Goal: Task Accomplishment & Management: Manage account settings

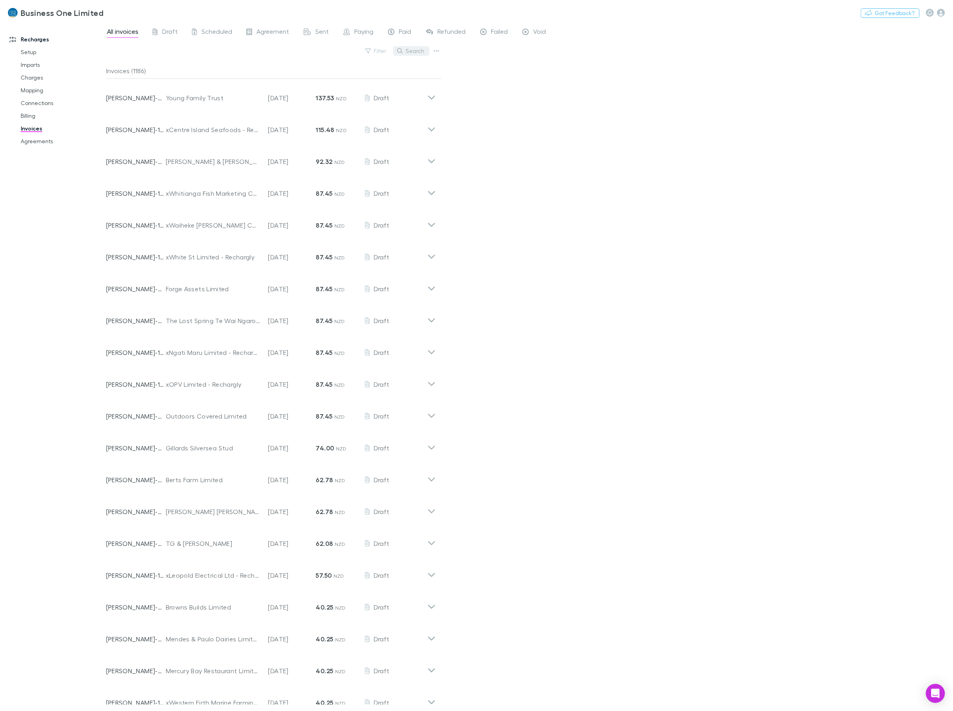
click at [416, 50] on button "Search" at bounding box center [411, 51] width 36 height 10
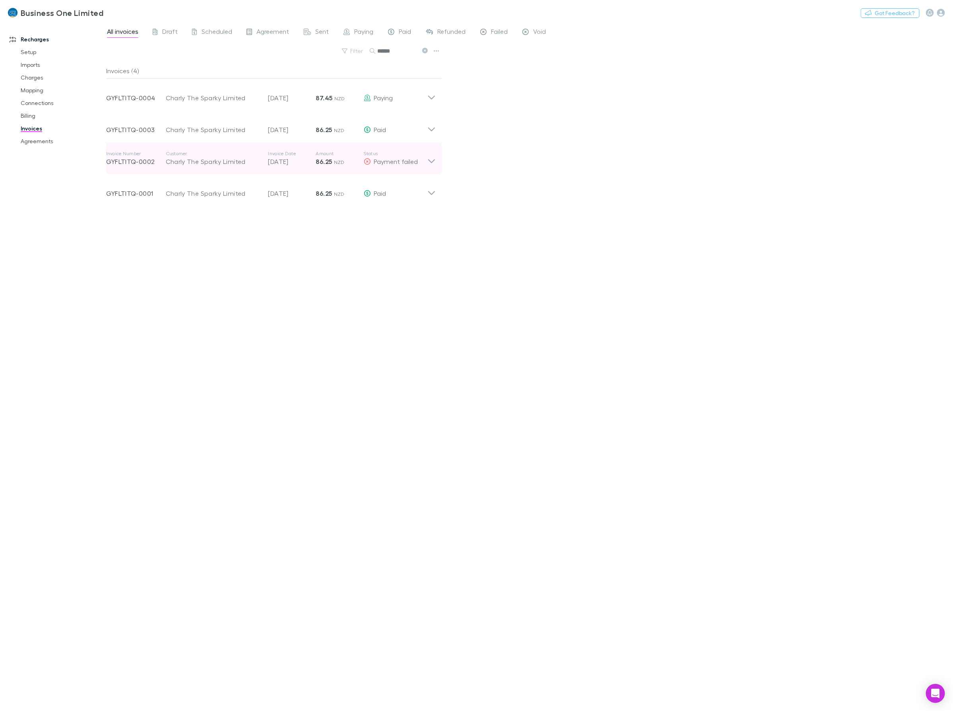
click at [435, 162] on icon at bounding box center [432, 158] width 8 height 16
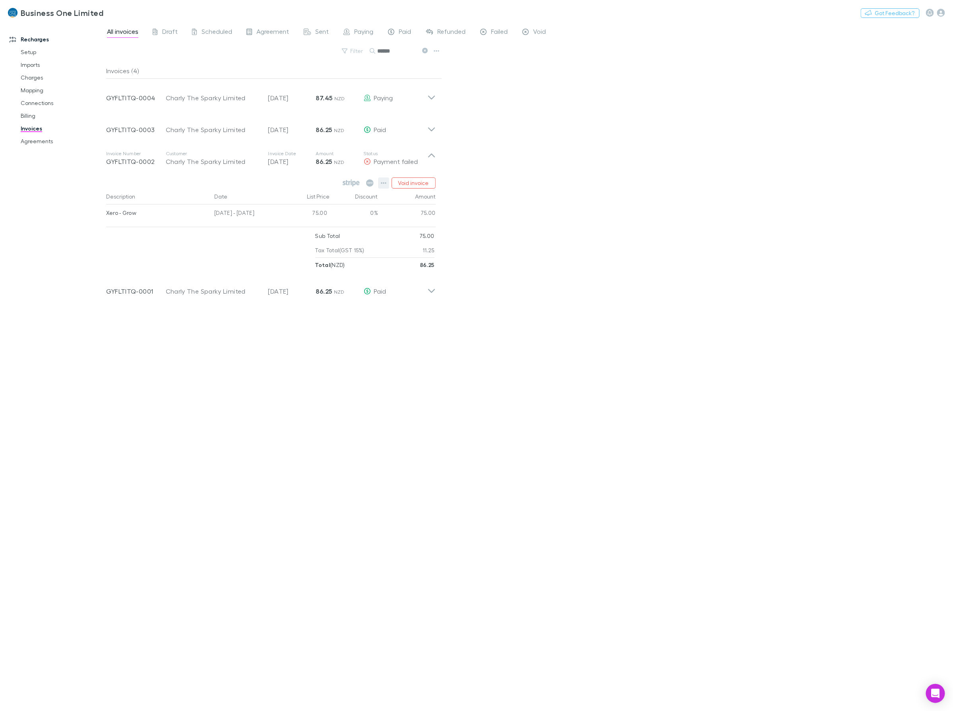
click at [384, 181] on icon "button" at bounding box center [384, 183] width 6 height 6
click at [326, 229] on p "Mark as paid" at bounding box center [335, 230] width 97 height 10
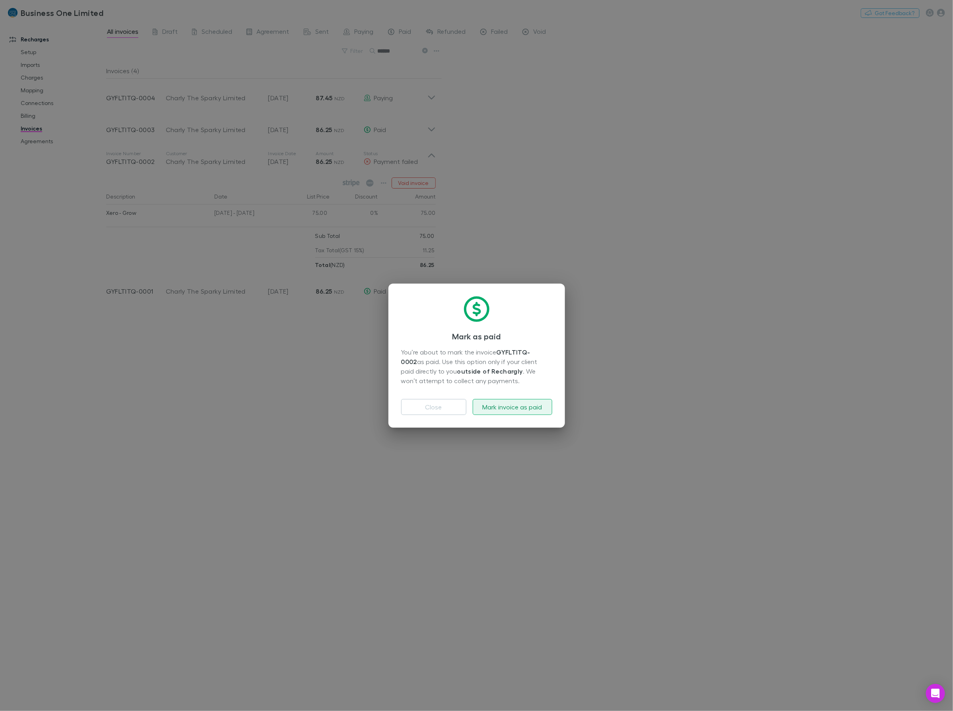
click at [492, 408] on button "Mark invoice as paid" at bounding box center [513, 407] width 80 height 16
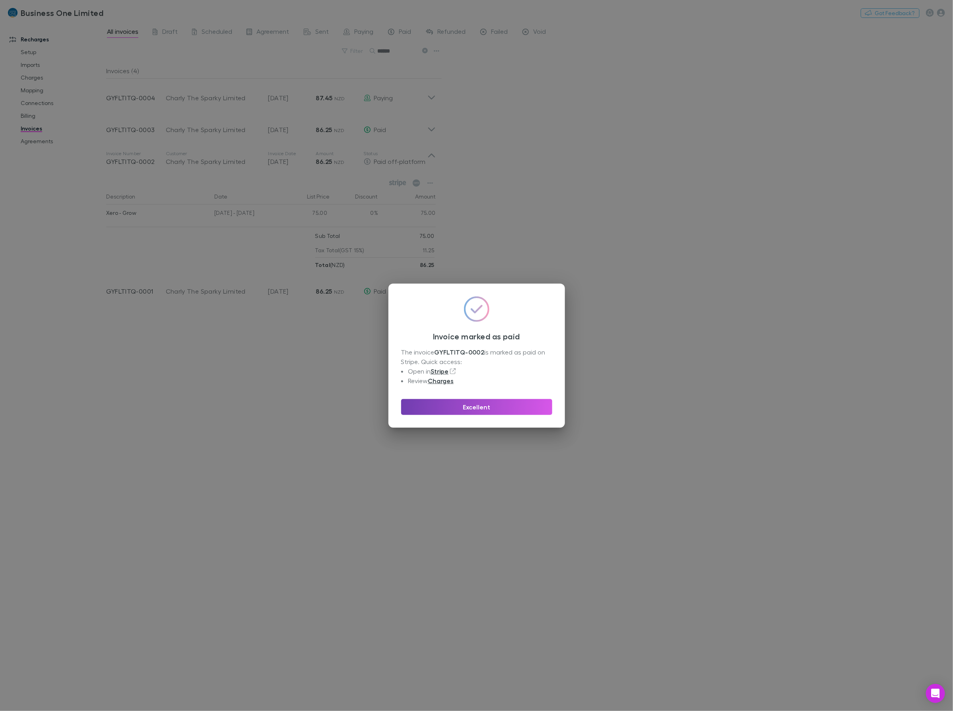
click at [441, 406] on button "Excellent" at bounding box center [476, 407] width 151 height 16
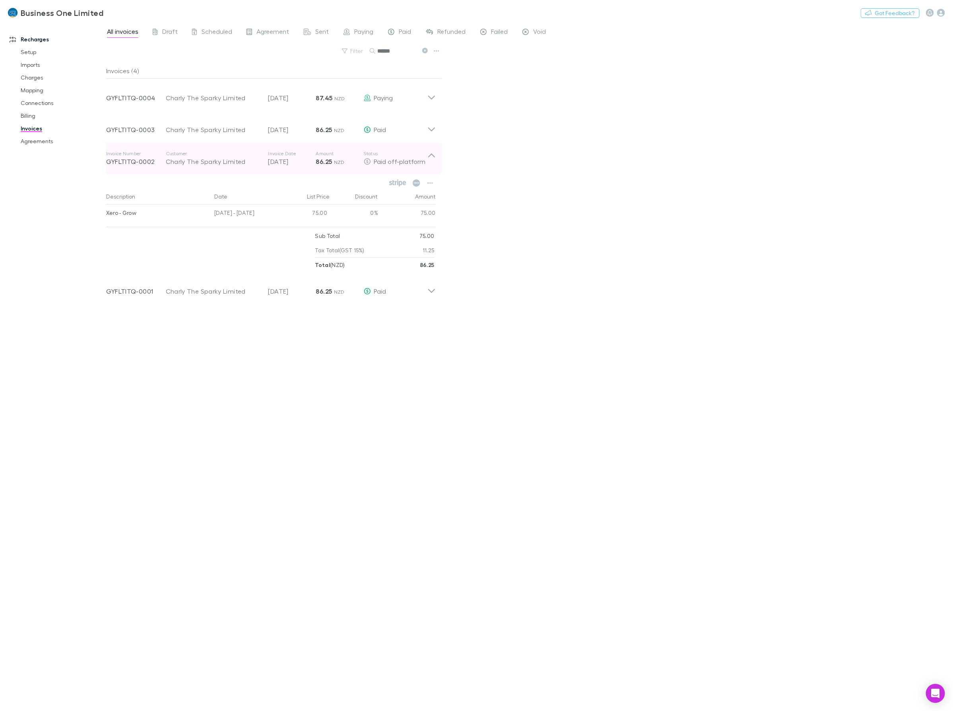
click at [433, 156] on icon at bounding box center [432, 158] width 8 height 16
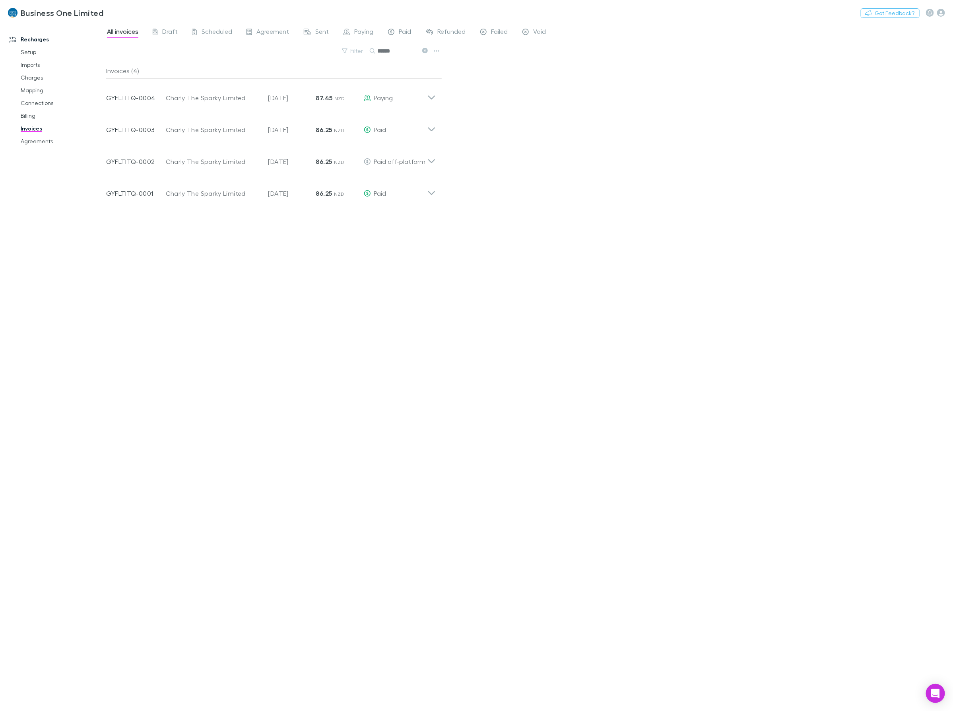
drag, startPoint x: 404, startPoint y: 50, endPoint x: 319, endPoint y: 54, distance: 84.8
click at [327, 52] on div "Filter Search ******" at bounding box center [274, 54] width 336 height 18
type input "*******"
click at [438, 125] on div "Invoice Number NKBR2WIM-0003 Customer Ag Parts NZ Limited Invoice Date [DATE] A…" at bounding box center [271, 127] width 342 height 32
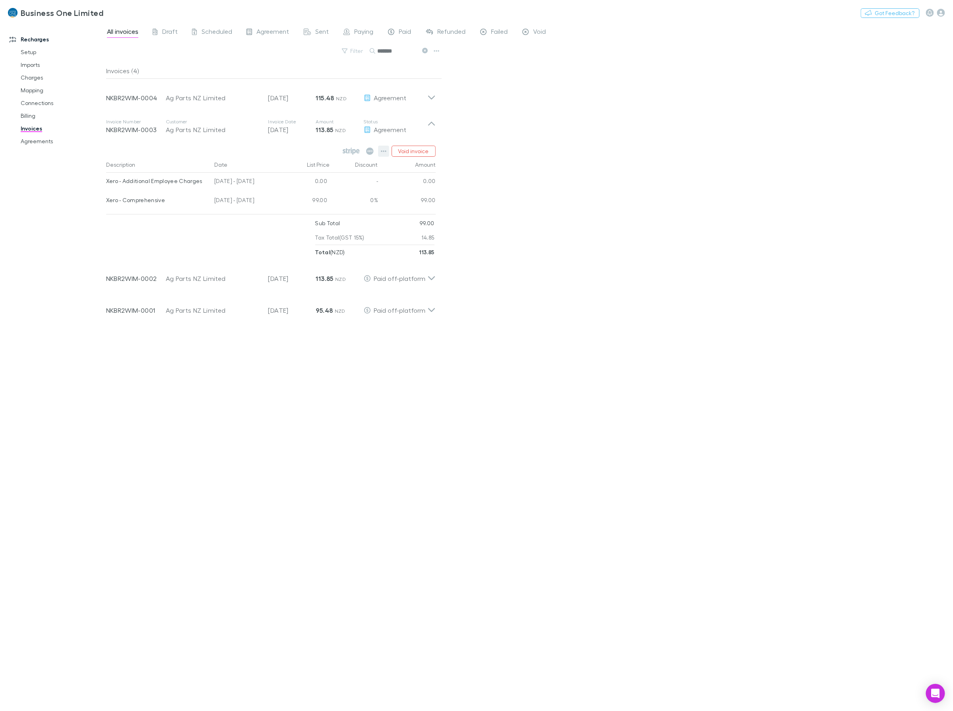
click at [381, 153] on icon "button" at bounding box center [384, 151] width 6 height 6
click at [313, 200] on p "Mark as paid" at bounding box center [335, 198] width 97 height 10
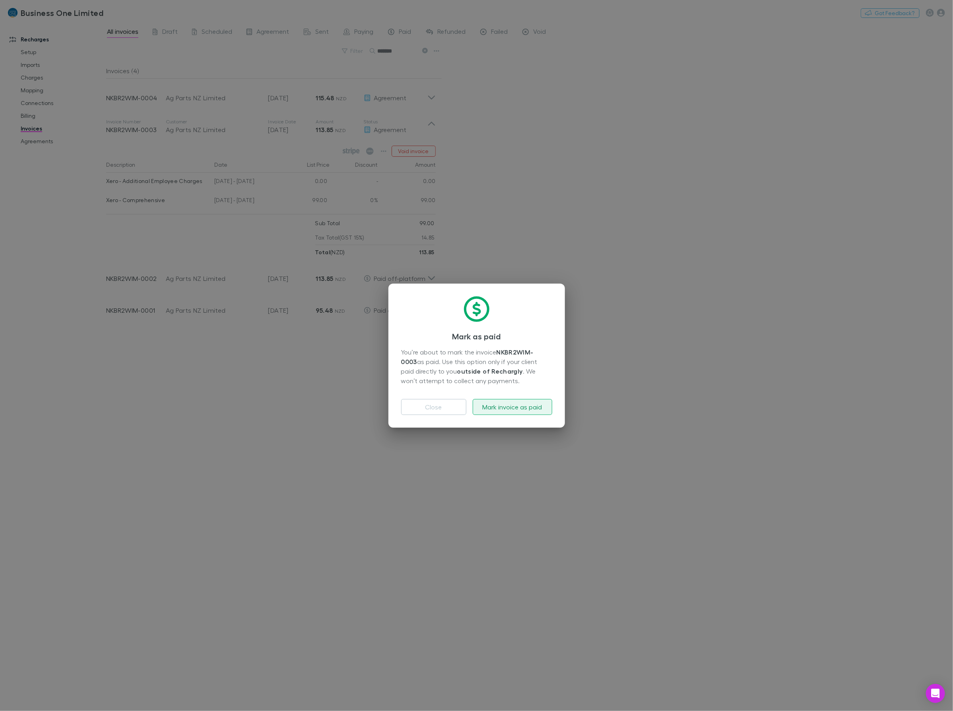
click at [516, 412] on button "Mark invoice as paid" at bounding box center [513, 407] width 80 height 16
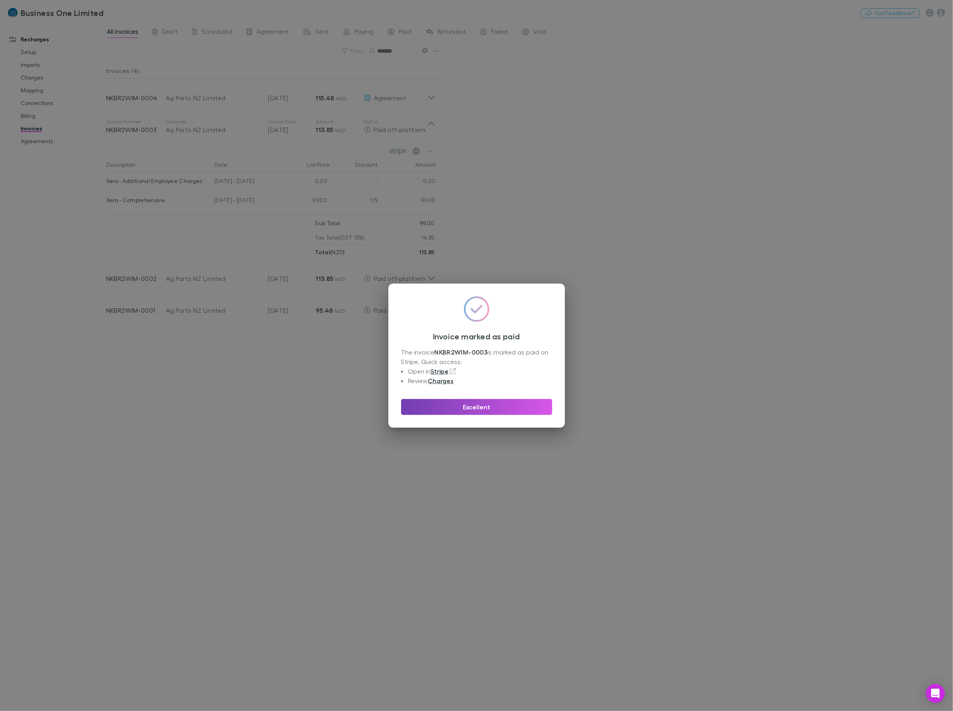
click at [444, 405] on button "Excellent" at bounding box center [476, 407] width 151 height 16
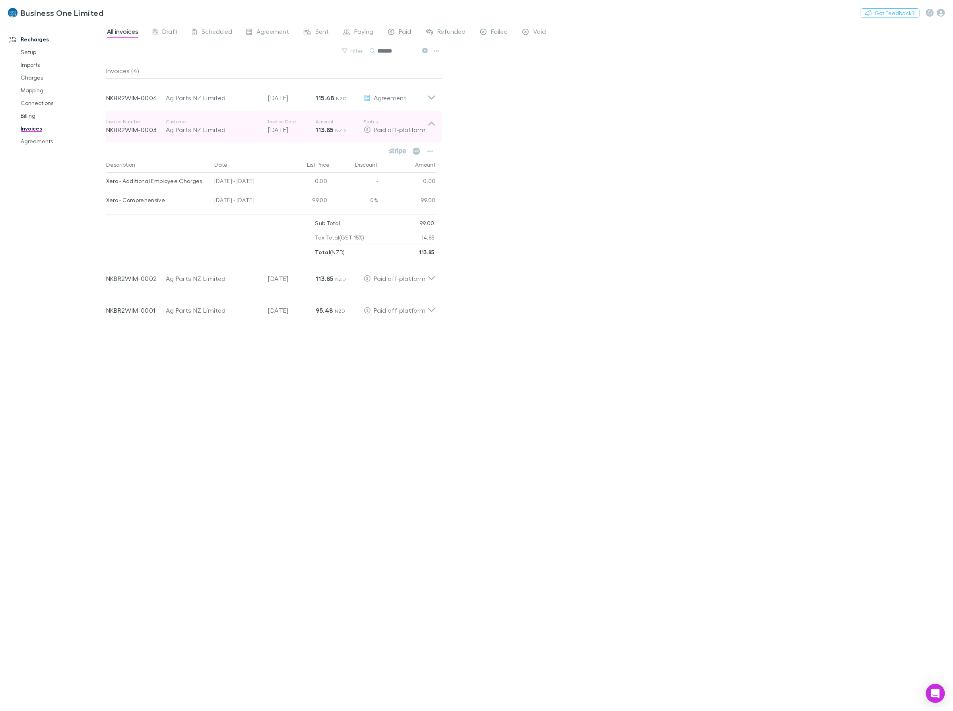
click at [427, 119] on p "Status" at bounding box center [396, 122] width 64 height 6
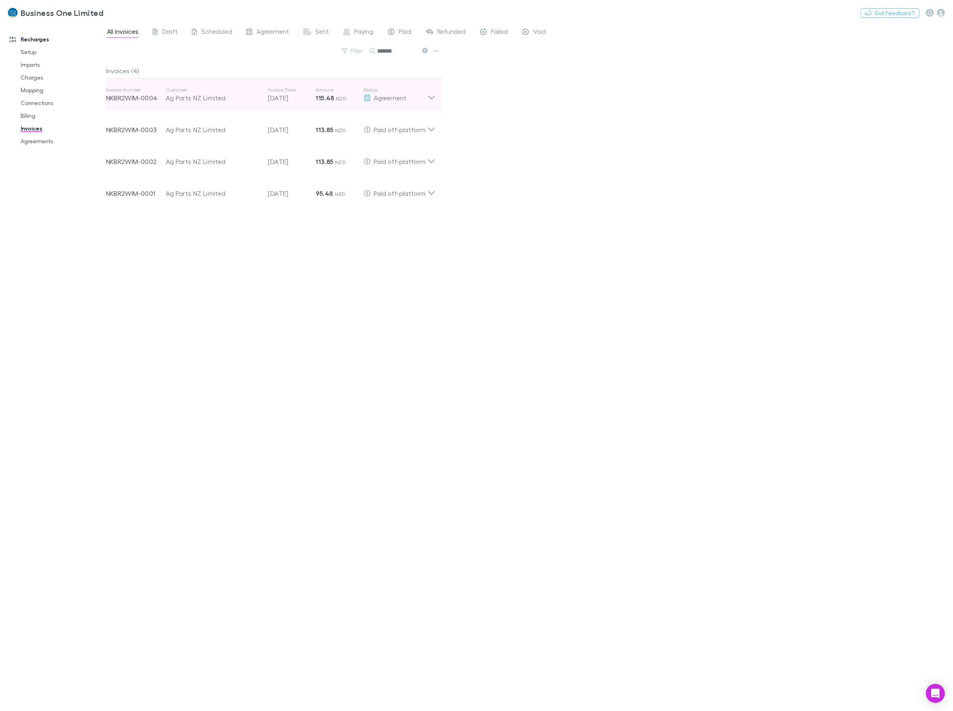
click at [422, 95] on div "Agreement" at bounding box center [396, 98] width 64 height 10
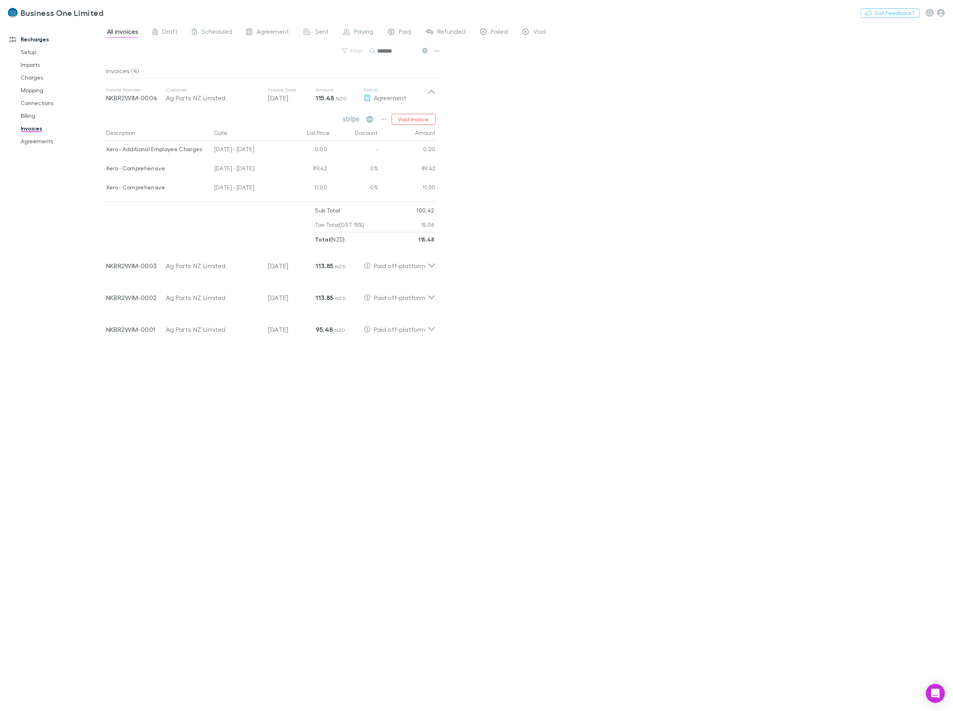
click at [522, 111] on div "All invoices Draft Scheduled Agreement Sent Paying Paid Refunded Failed Void Fi…" at bounding box center [529, 366] width 847 height 689
click at [434, 268] on icon at bounding box center [432, 263] width 8 height 16
click at [115, 28] on span "All invoices" at bounding box center [122, 32] width 31 height 10
